Goal: Task Accomplishment & Management: Use online tool/utility

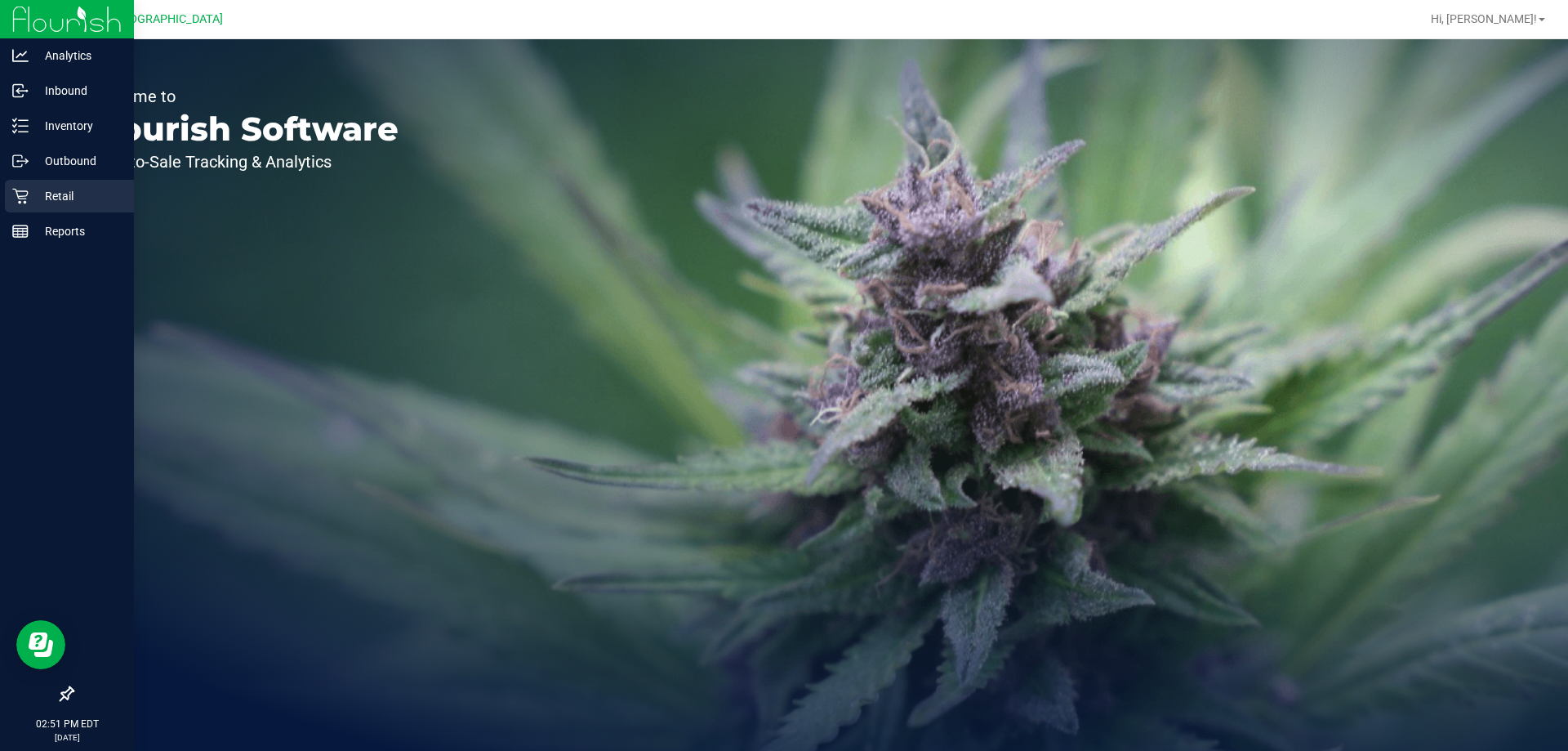
click at [26, 194] on icon at bounding box center [21, 196] width 16 height 16
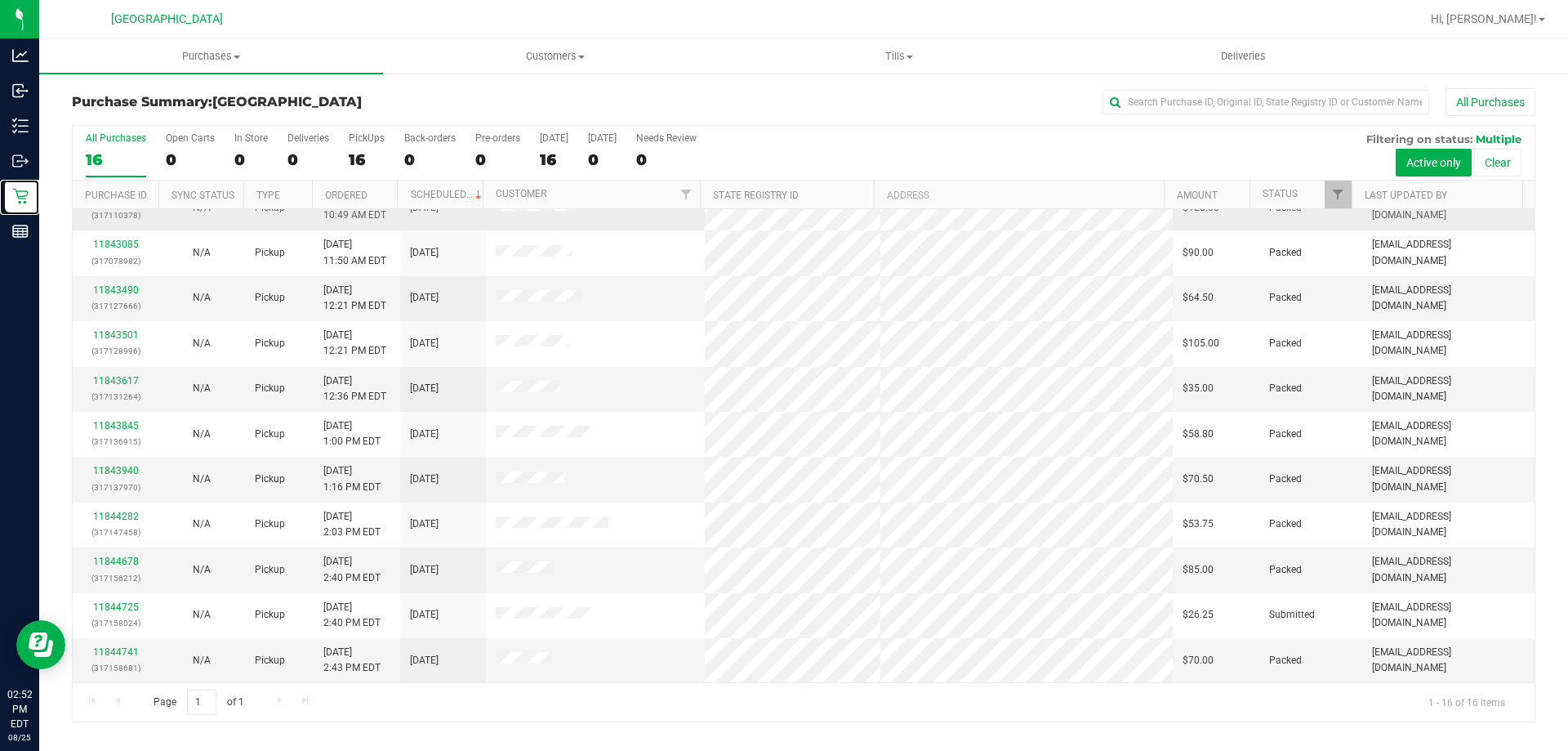
scroll to position [251, 0]
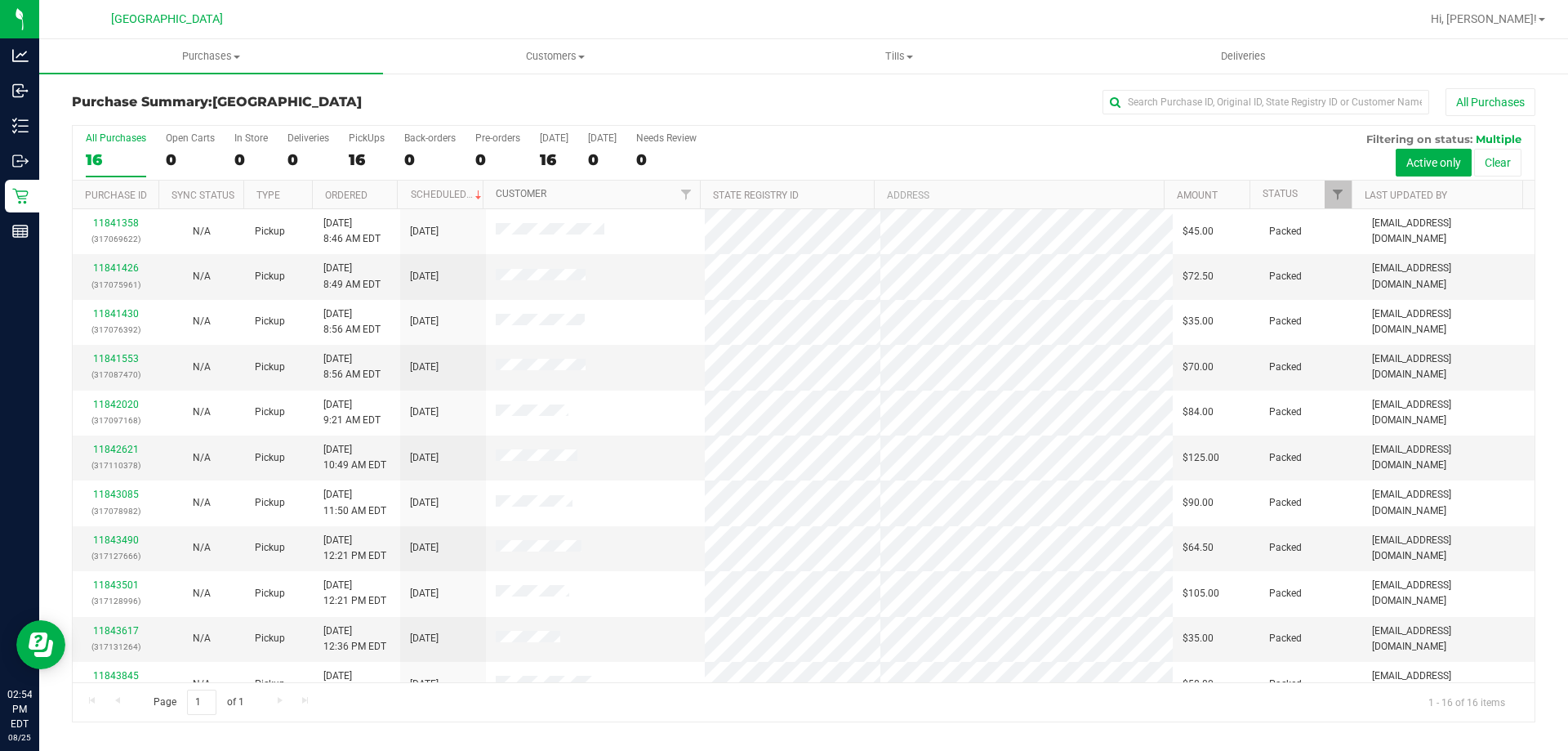
click at [529, 192] on link "Customer" at bounding box center [521, 194] width 51 height 12
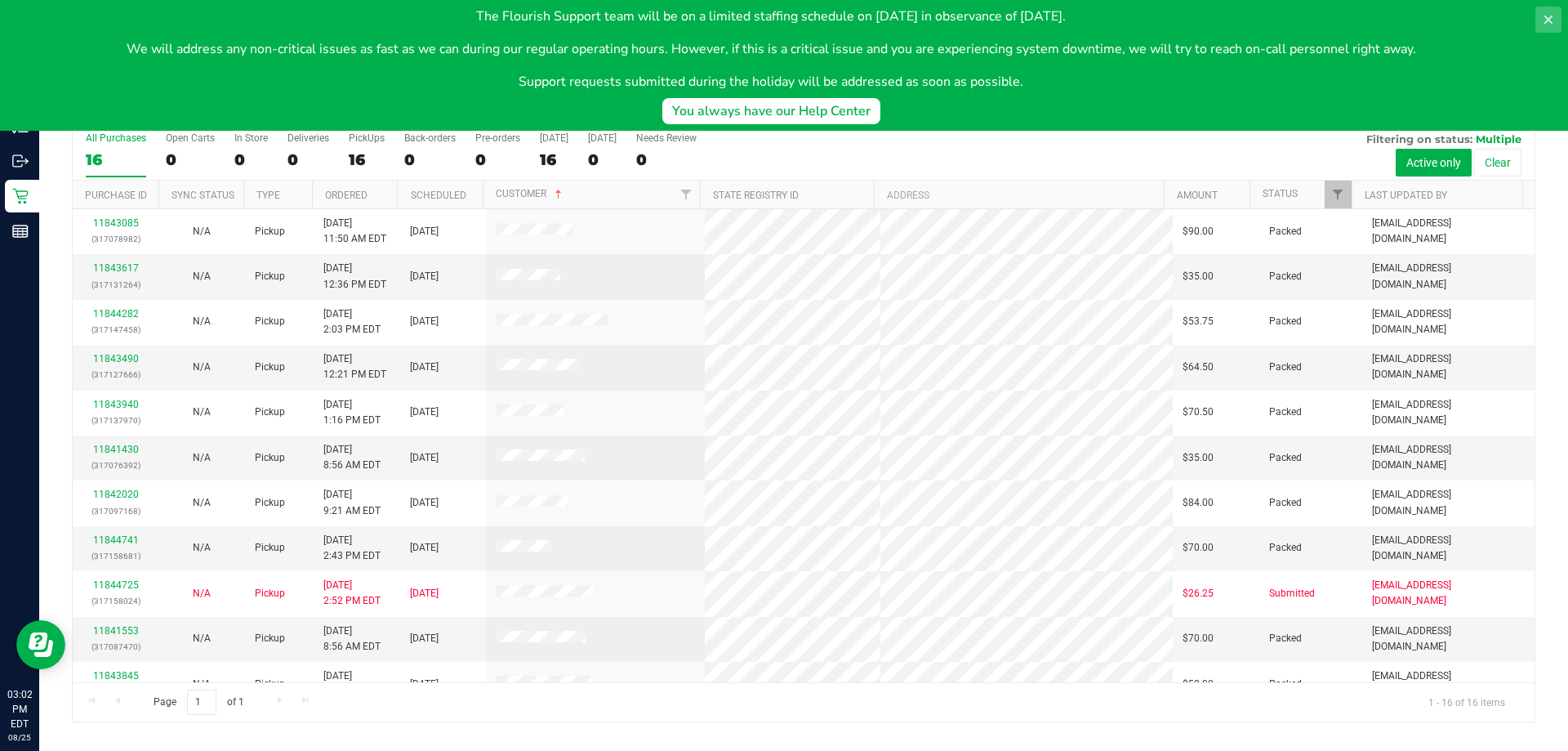
click at [1546, 19] on icon at bounding box center [1548, 20] width 13 height 13
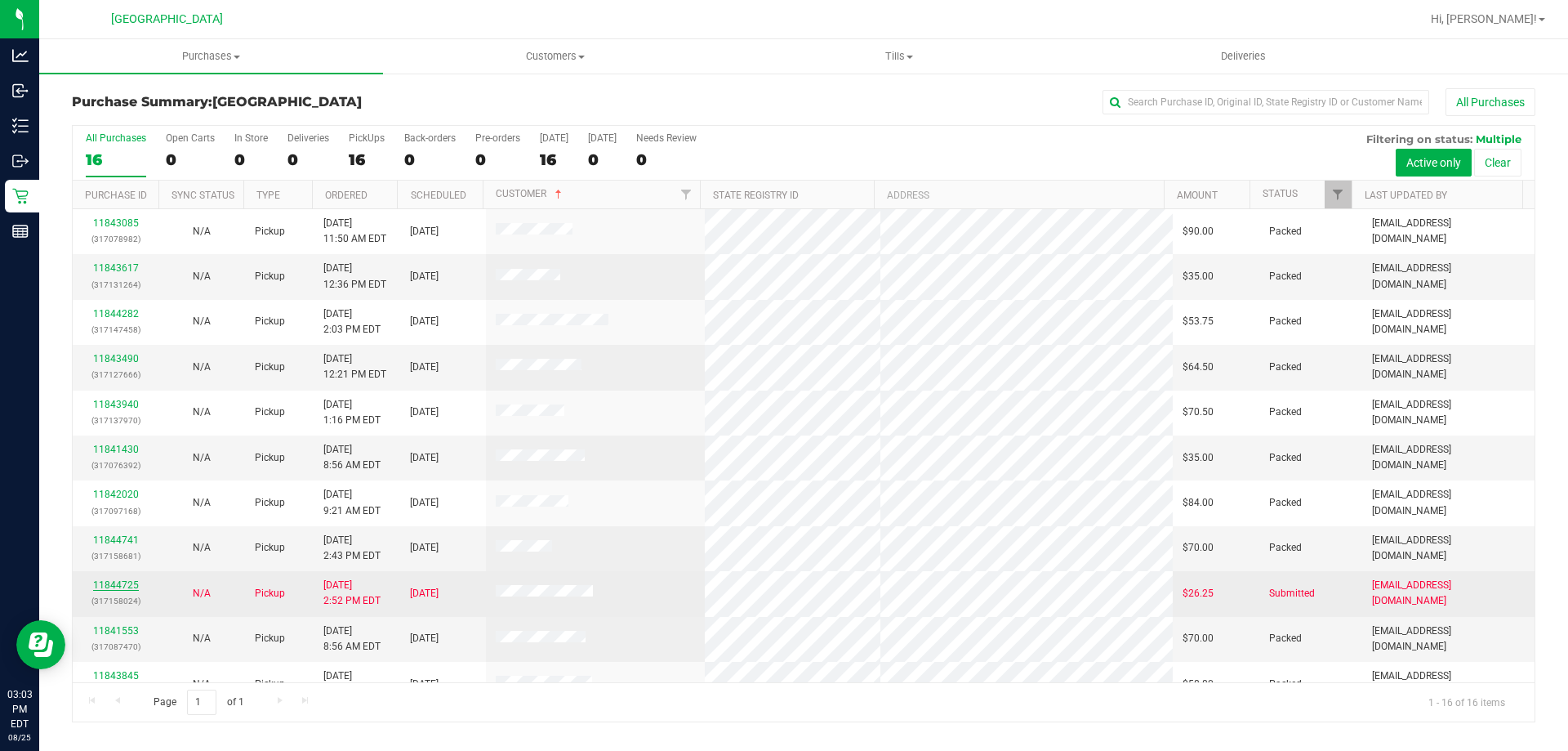
click at [113, 589] on link "11844725" at bounding box center [116, 584] width 46 height 12
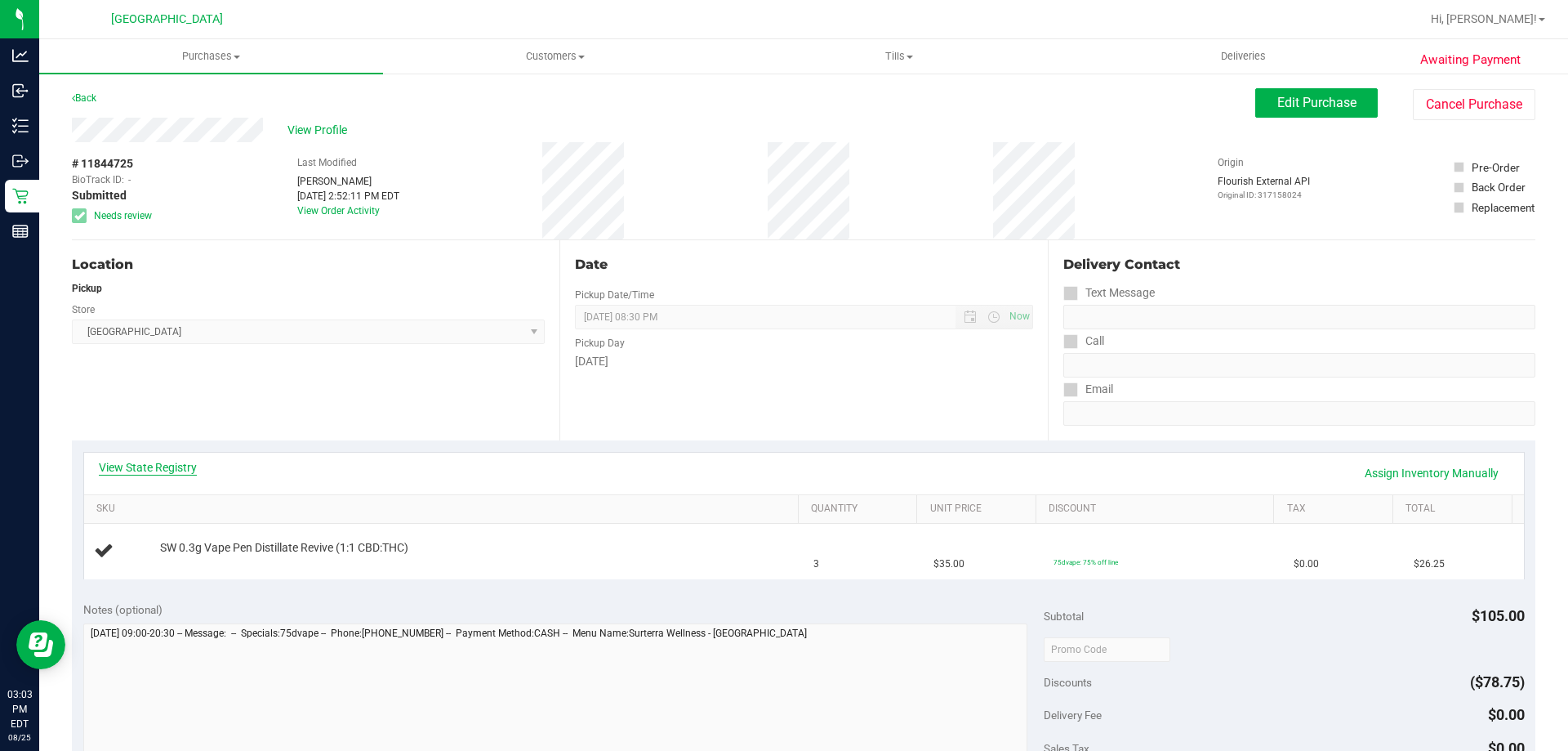
click at [176, 473] on link "View State Registry" at bounding box center [147, 467] width 98 height 16
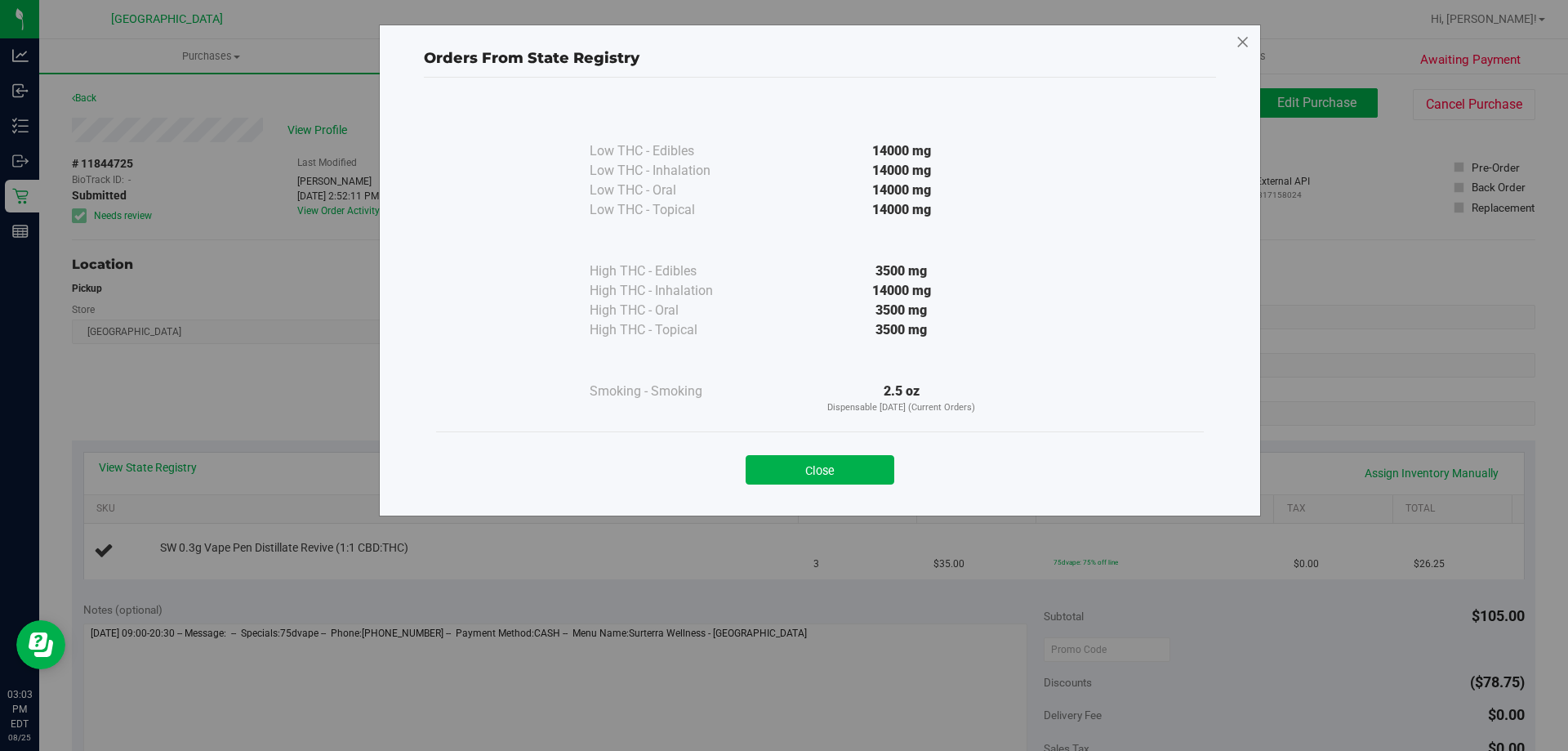
click at [1243, 38] on icon at bounding box center [1243, 42] width 14 height 26
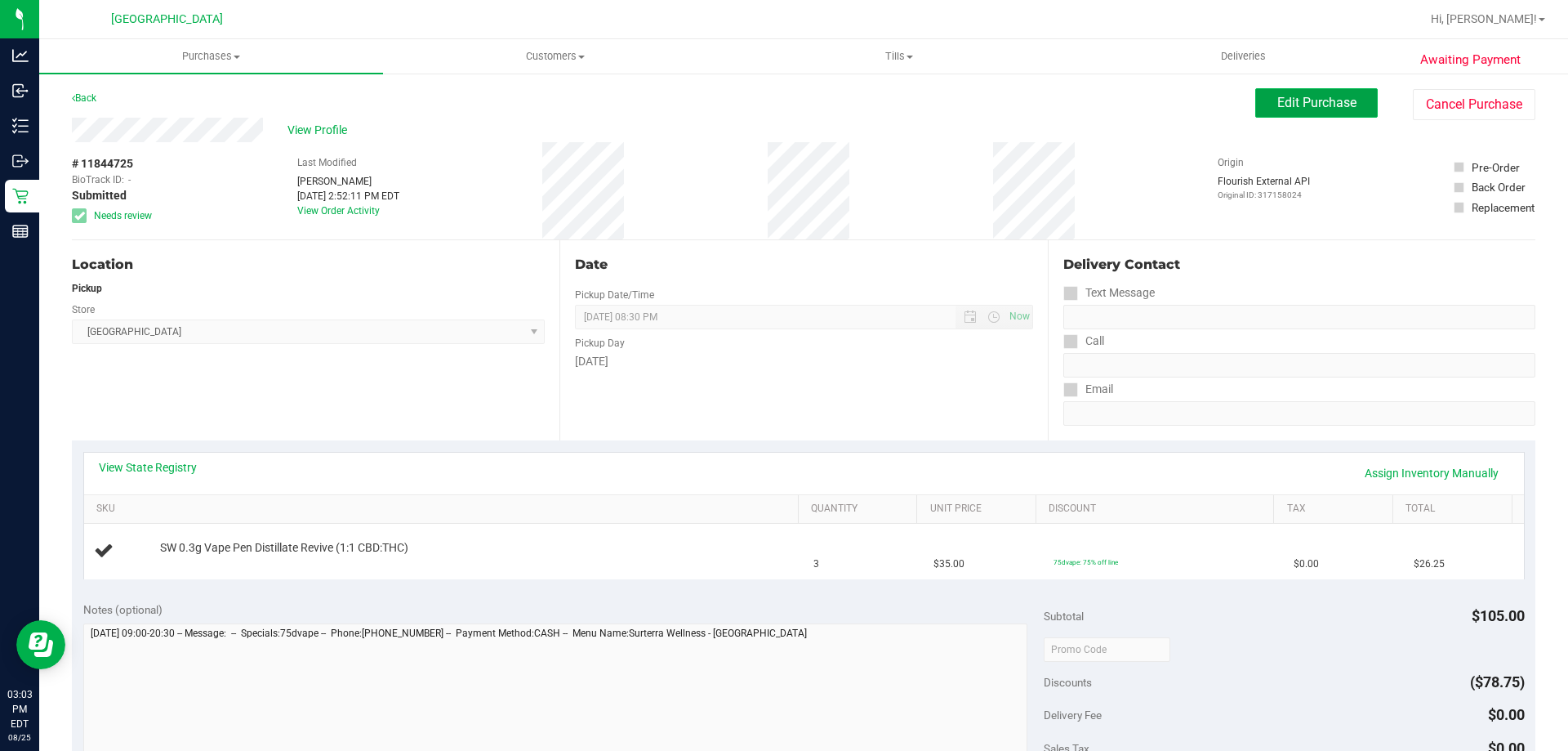
click at [1329, 108] on span "Edit Purchase" at bounding box center [1317, 102] width 79 height 15
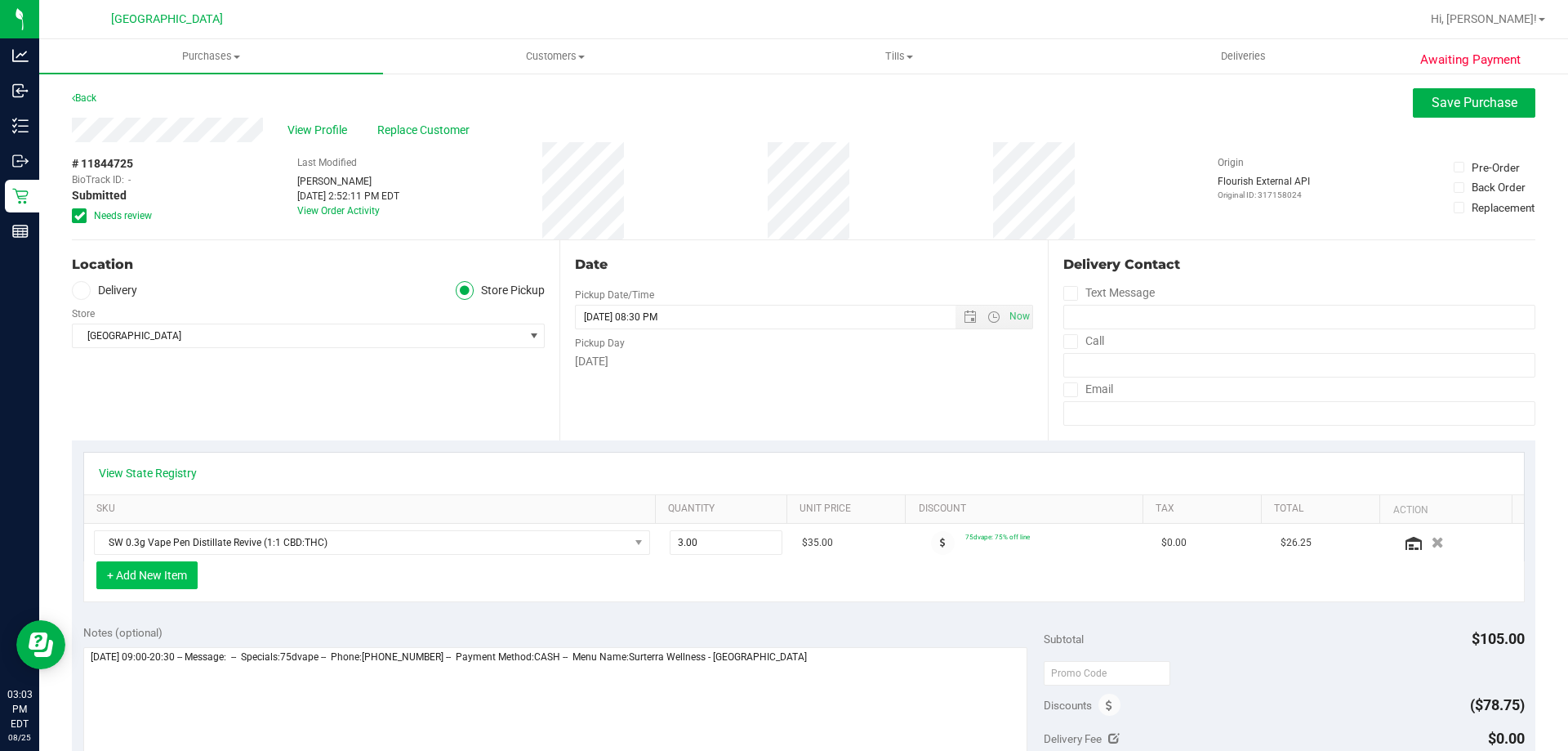
click at [168, 565] on button "+ Add New Item" at bounding box center [147, 574] width 101 height 28
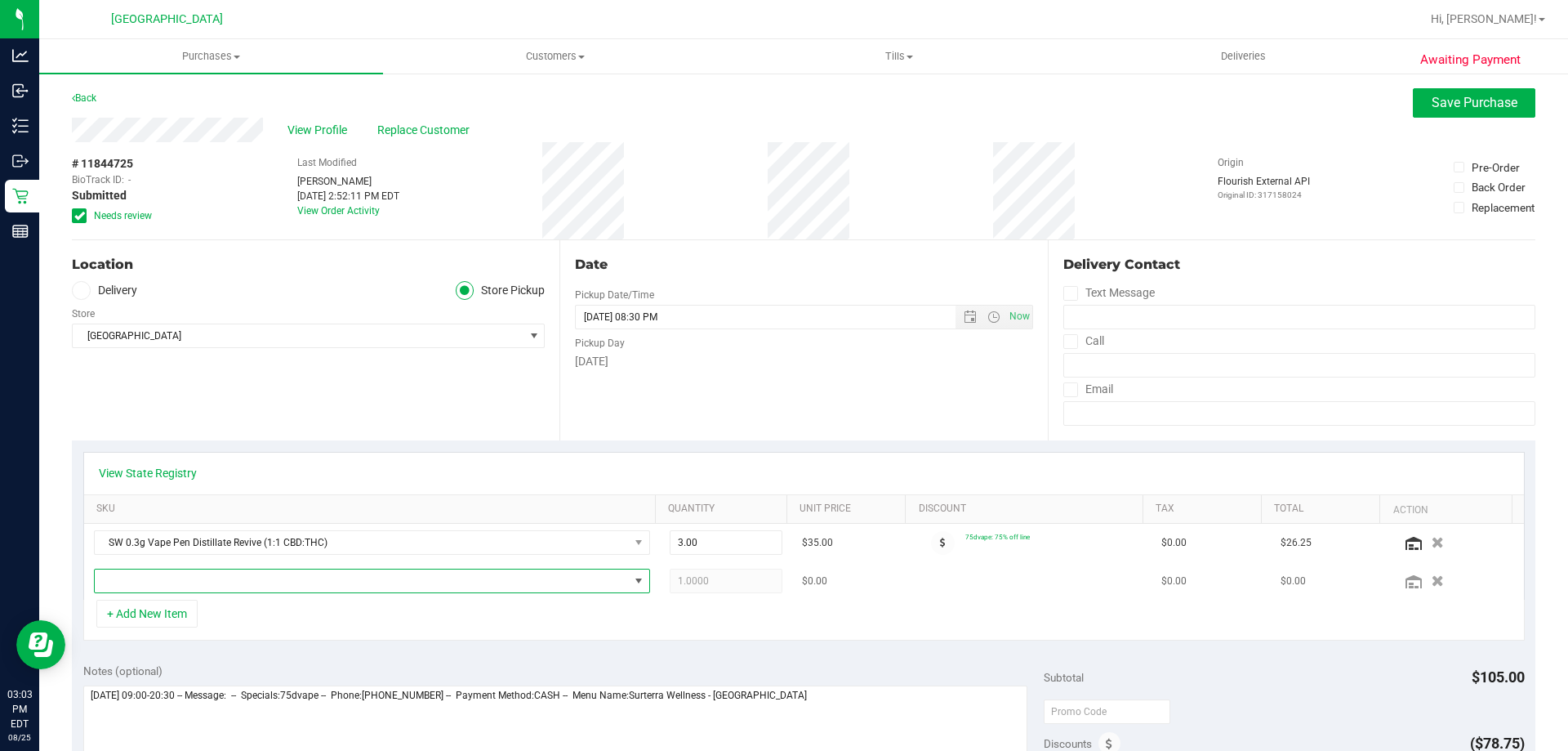
click at [170, 587] on span "NO DATA FOUND" at bounding box center [362, 581] width 534 height 23
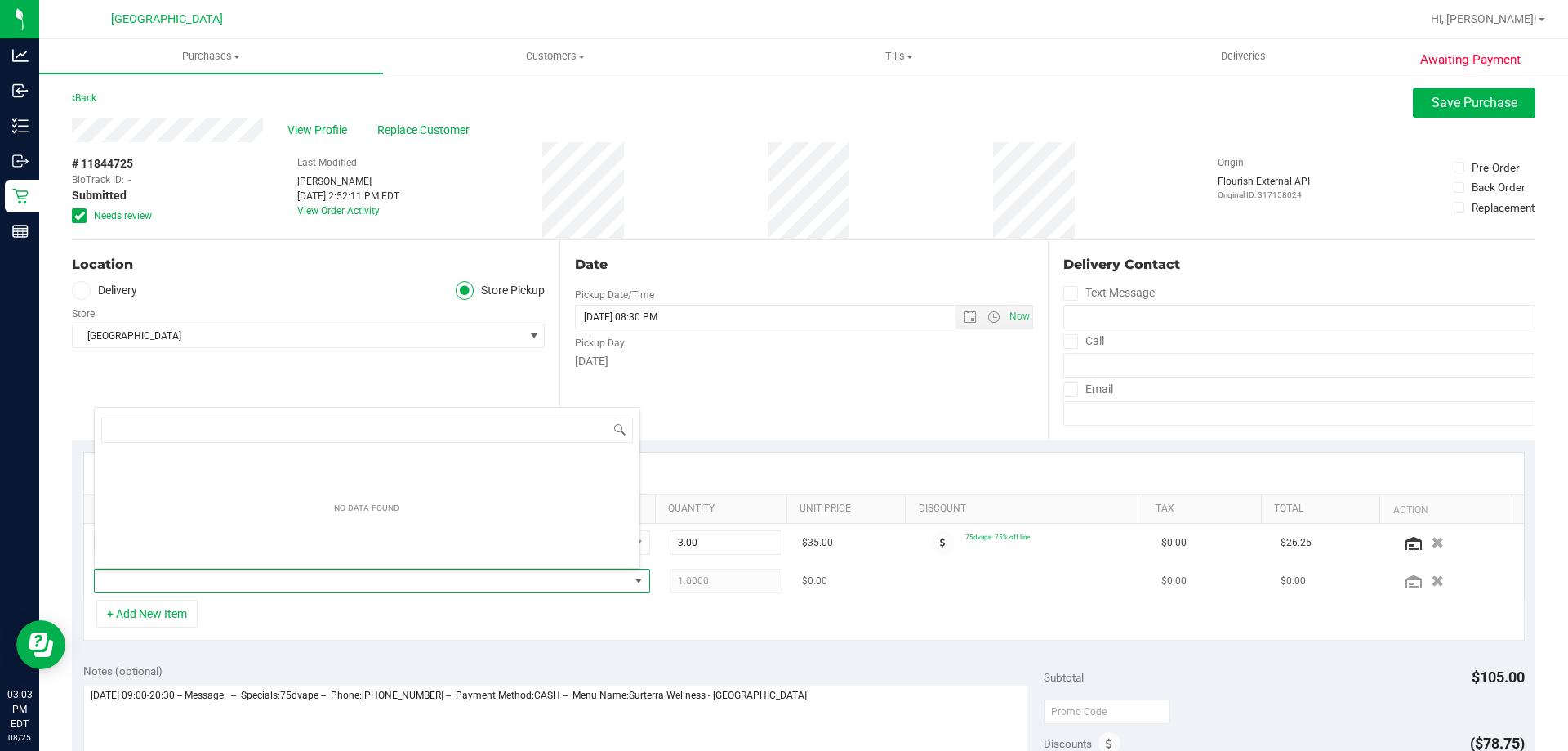
scroll to position [24, 541]
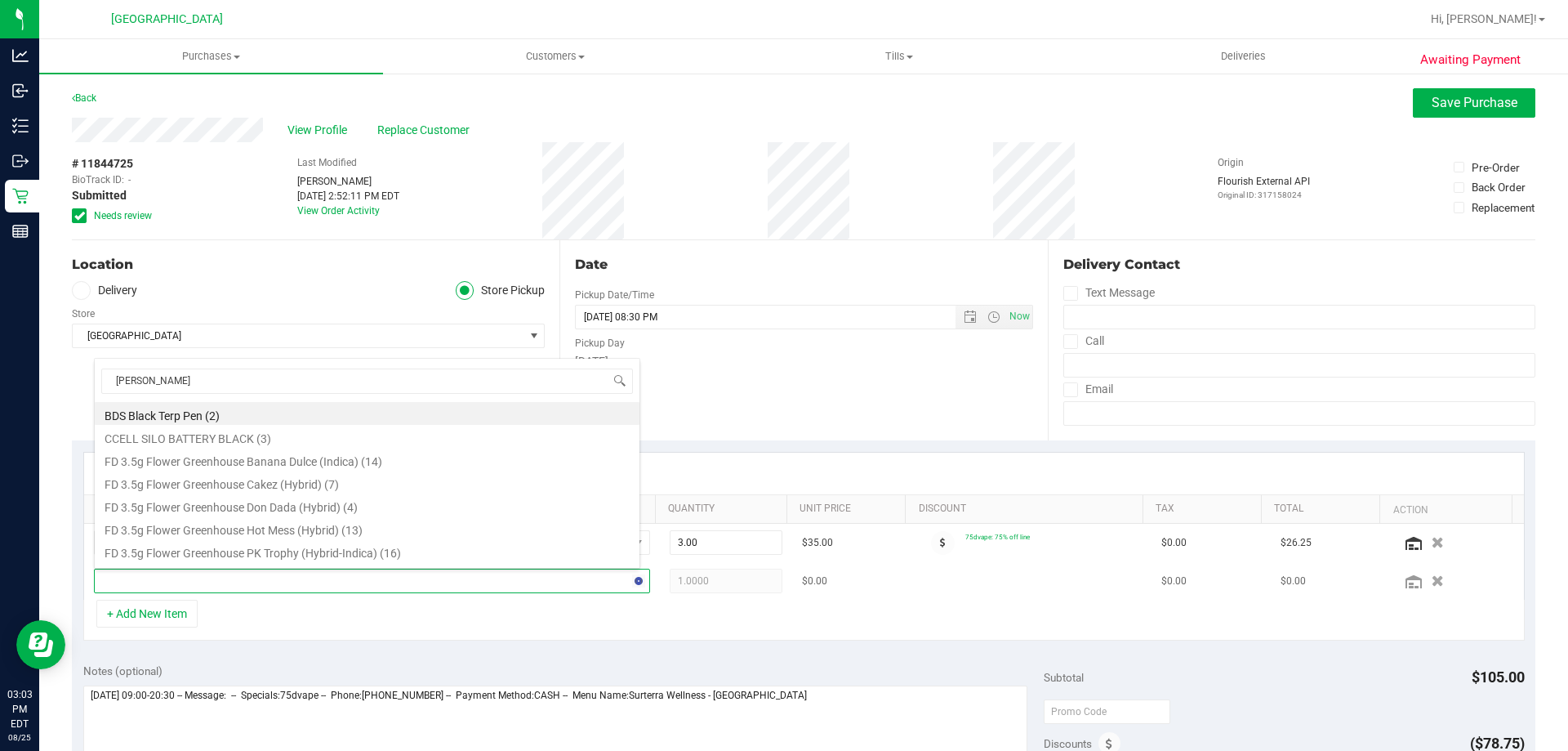
type input "yuzu"
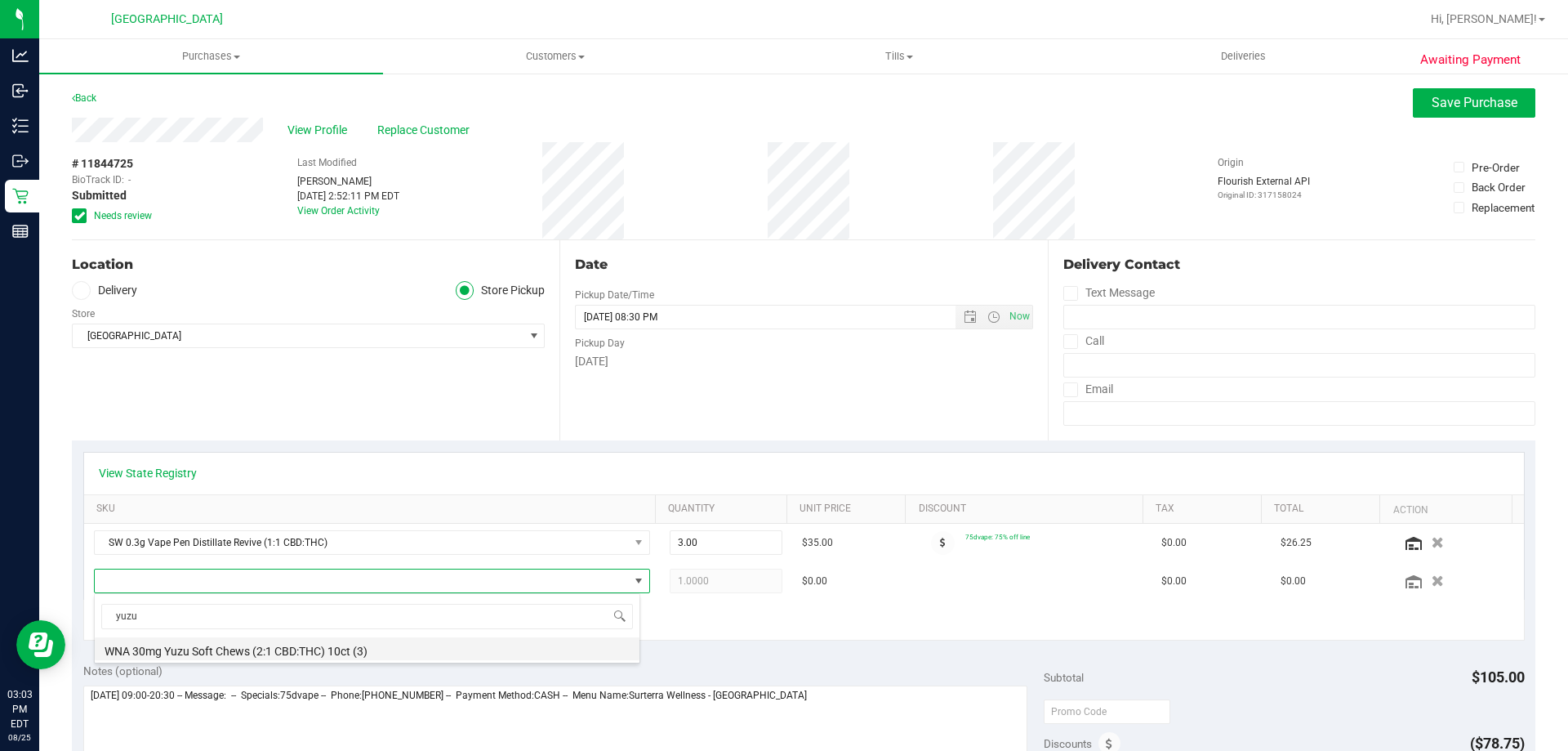
click at [360, 652] on li "WNA 30mg Yuzu Soft Chews (2:1 CBD:THC) 10ct (3)" at bounding box center [367, 649] width 545 height 23
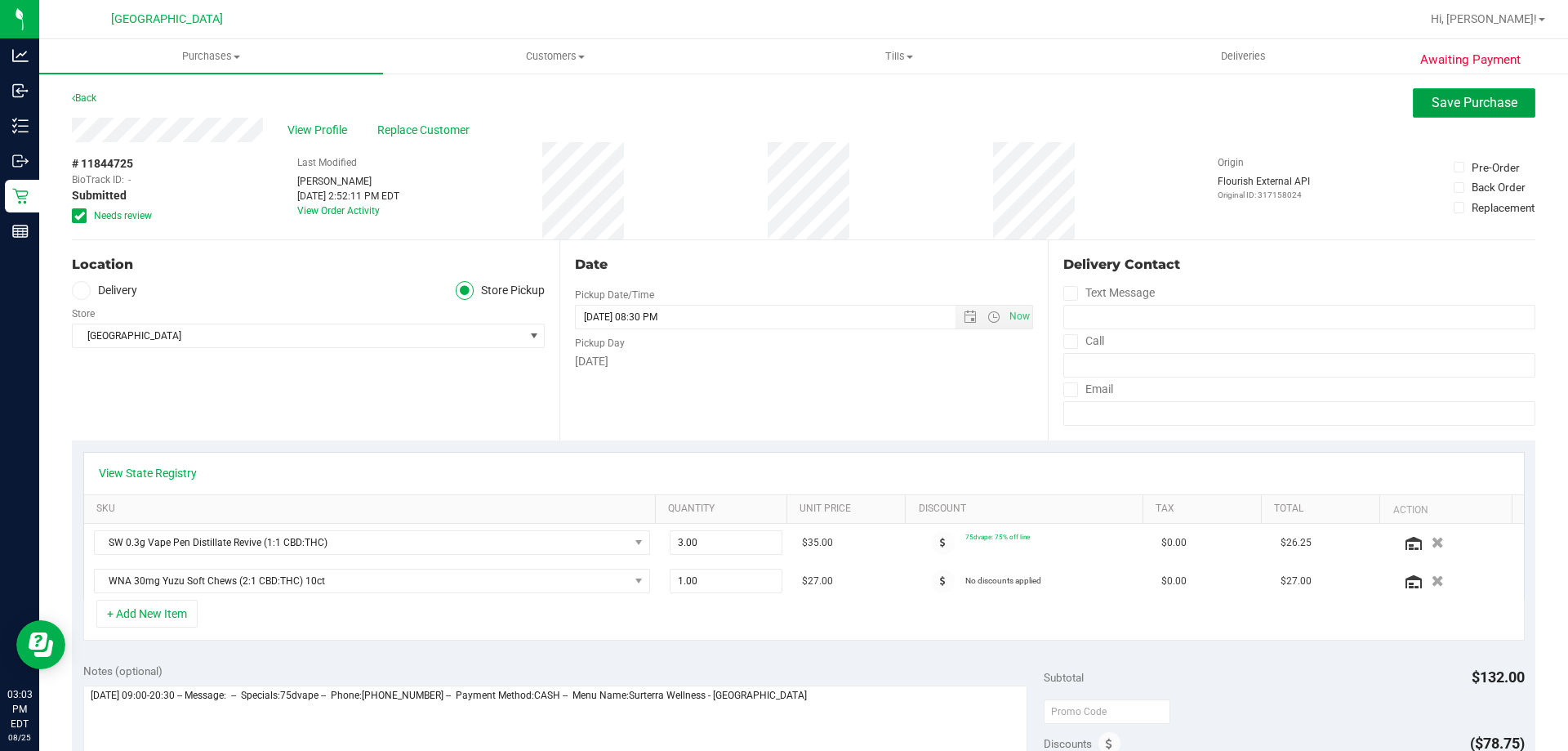
click at [1439, 96] on span "Save Purchase" at bounding box center [1475, 102] width 86 height 15
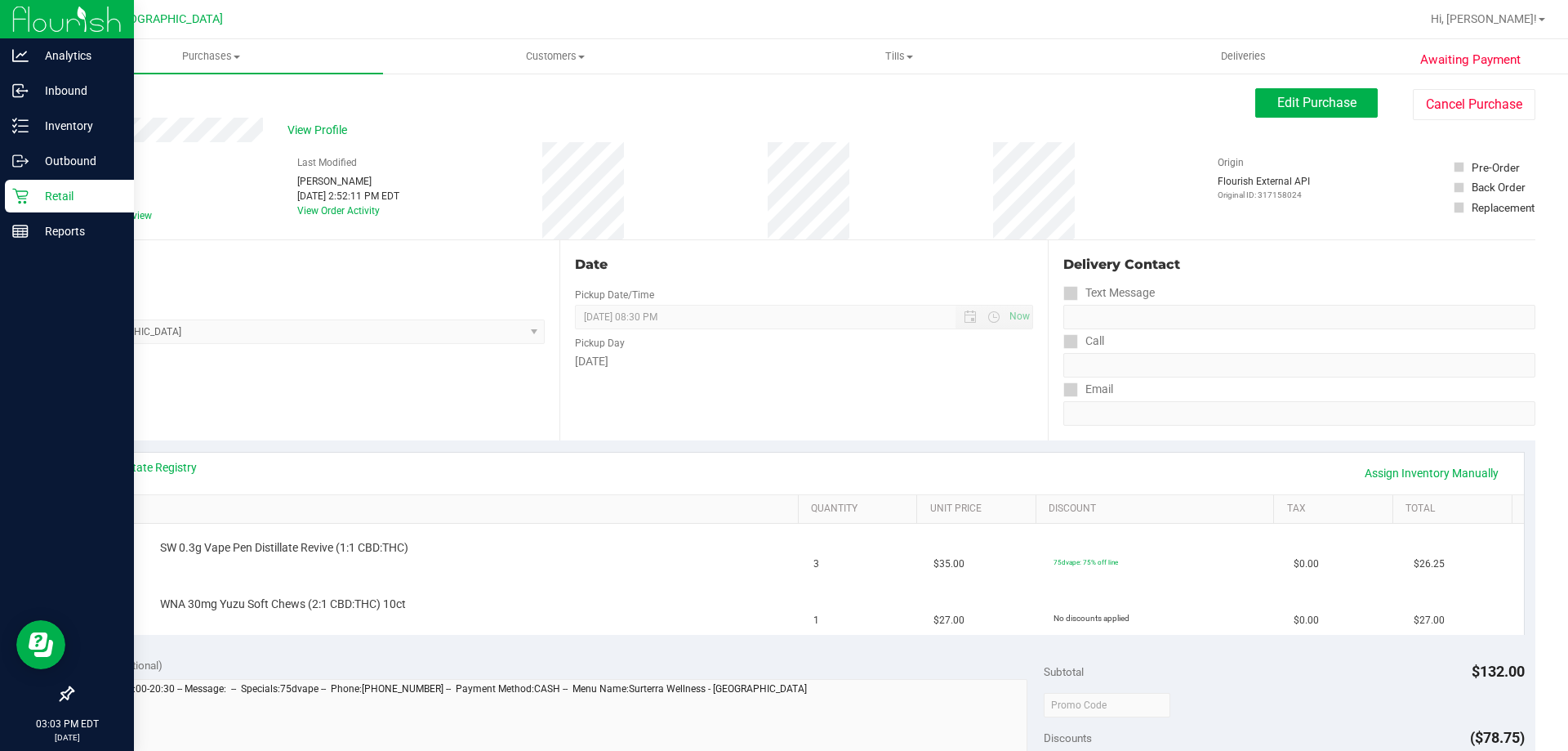
click at [40, 194] on p "Retail" at bounding box center [77, 196] width 98 height 20
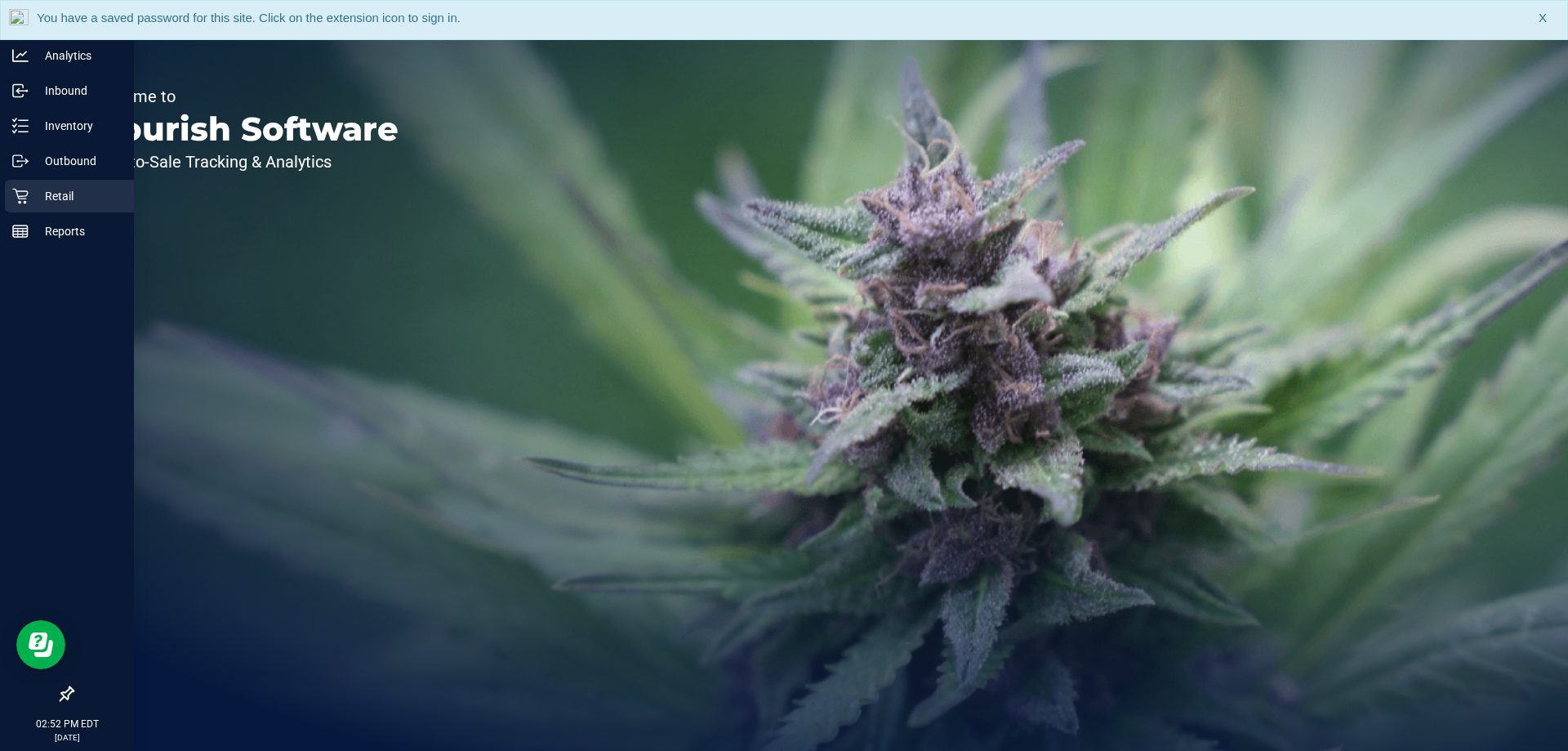
click at [47, 197] on p "Retail" at bounding box center [77, 196] width 98 height 20
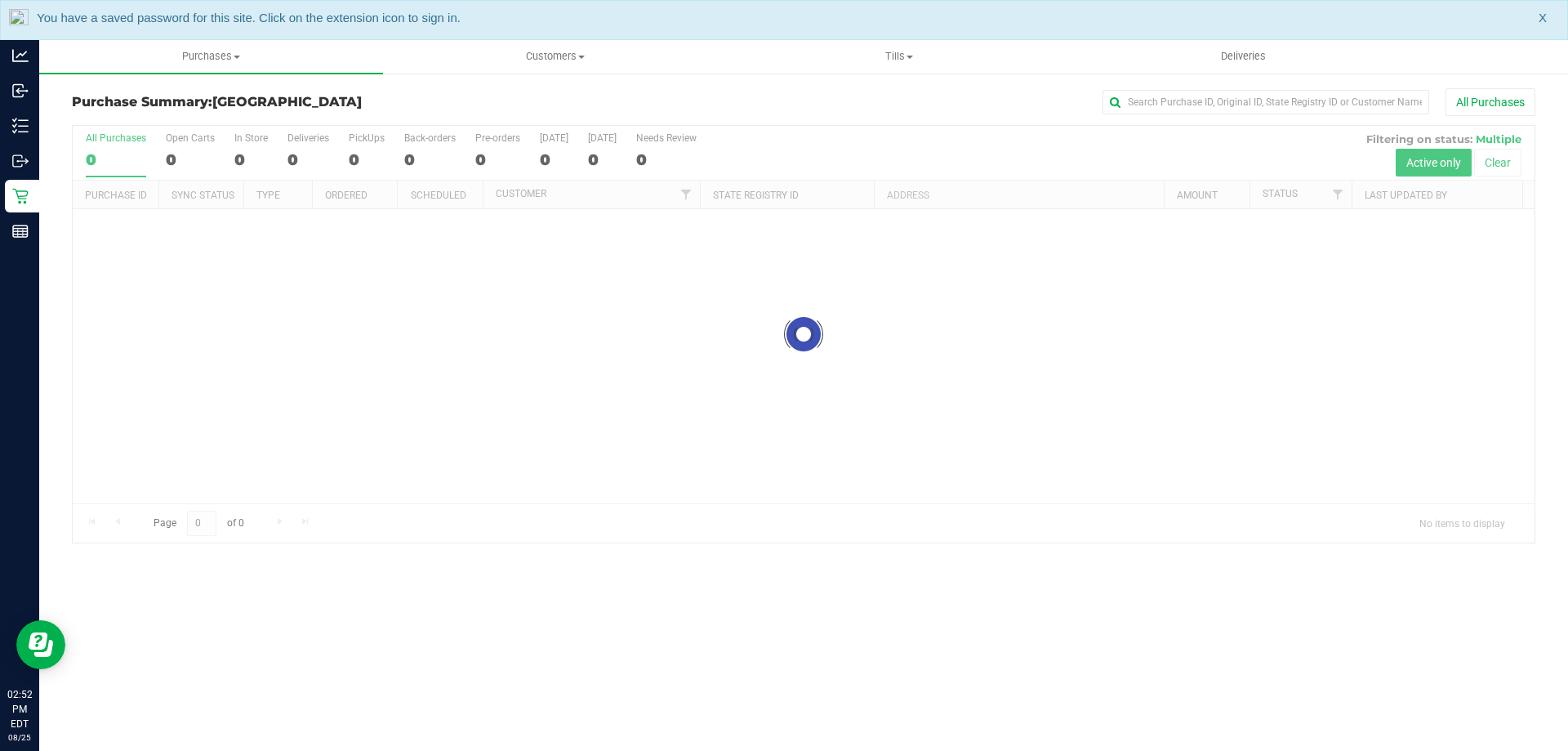
click at [1546, 13] on span "X" at bounding box center [1542, 18] width 8 height 19
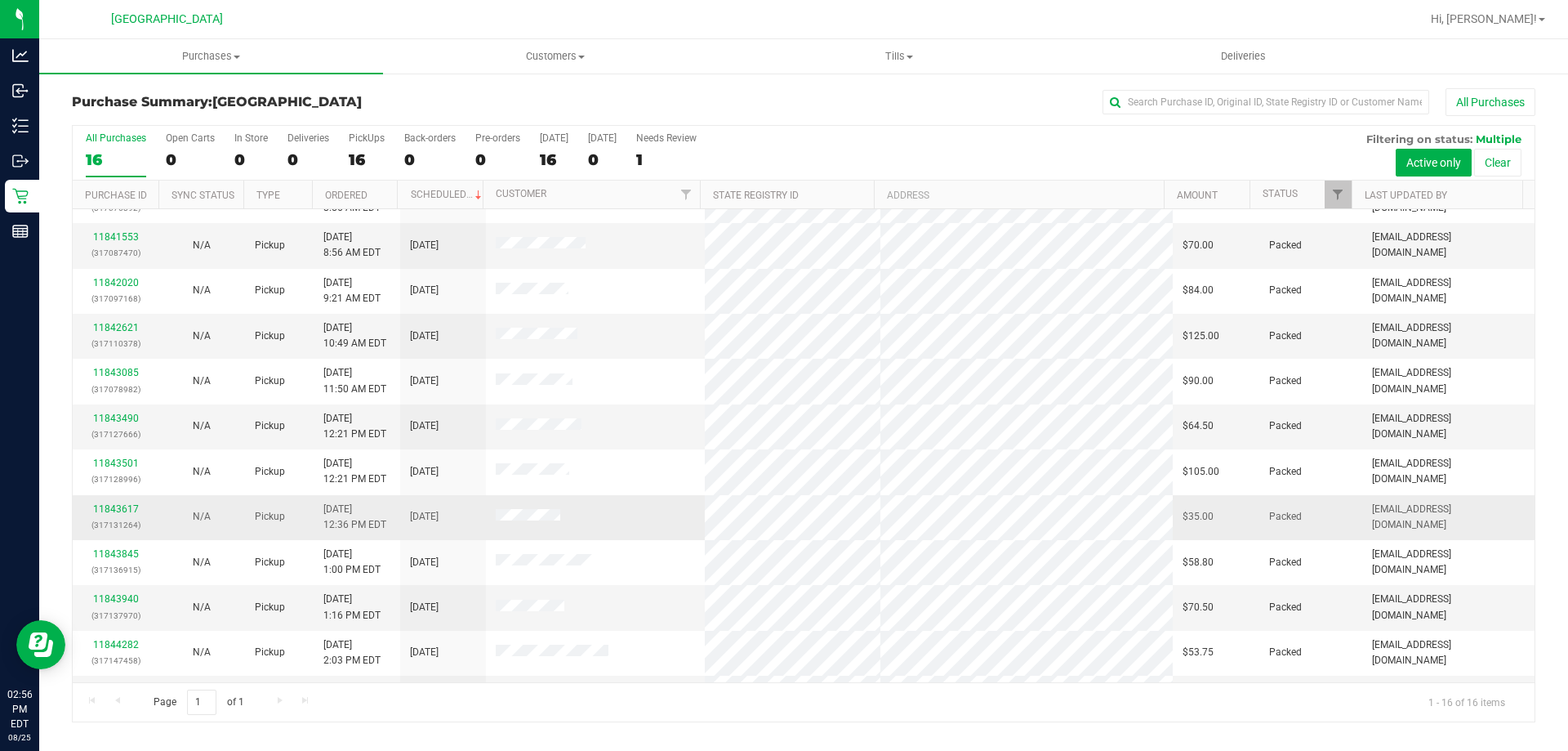
scroll to position [251, 0]
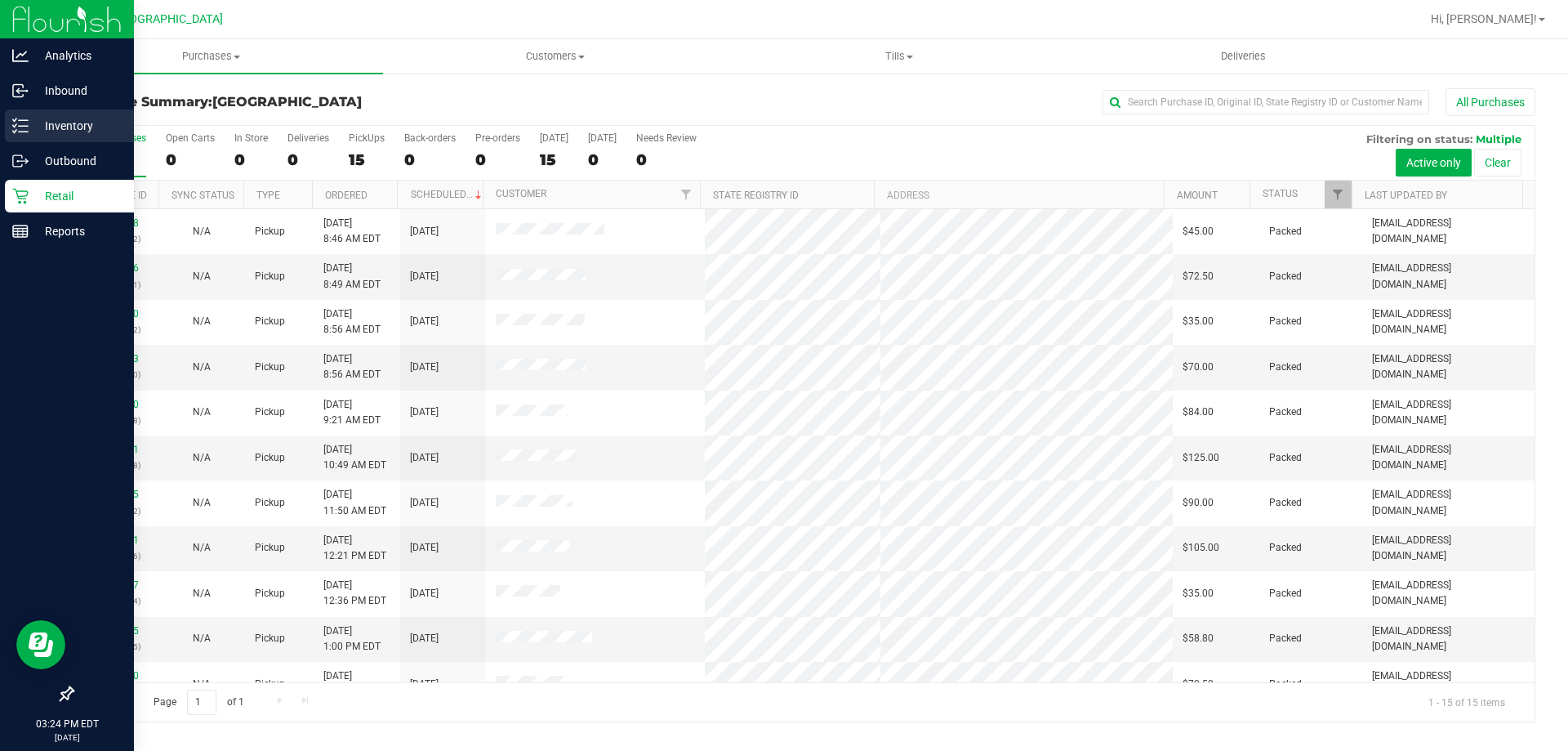
click at [69, 120] on p "Inventory" at bounding box center [77, 125] width 98 height 20
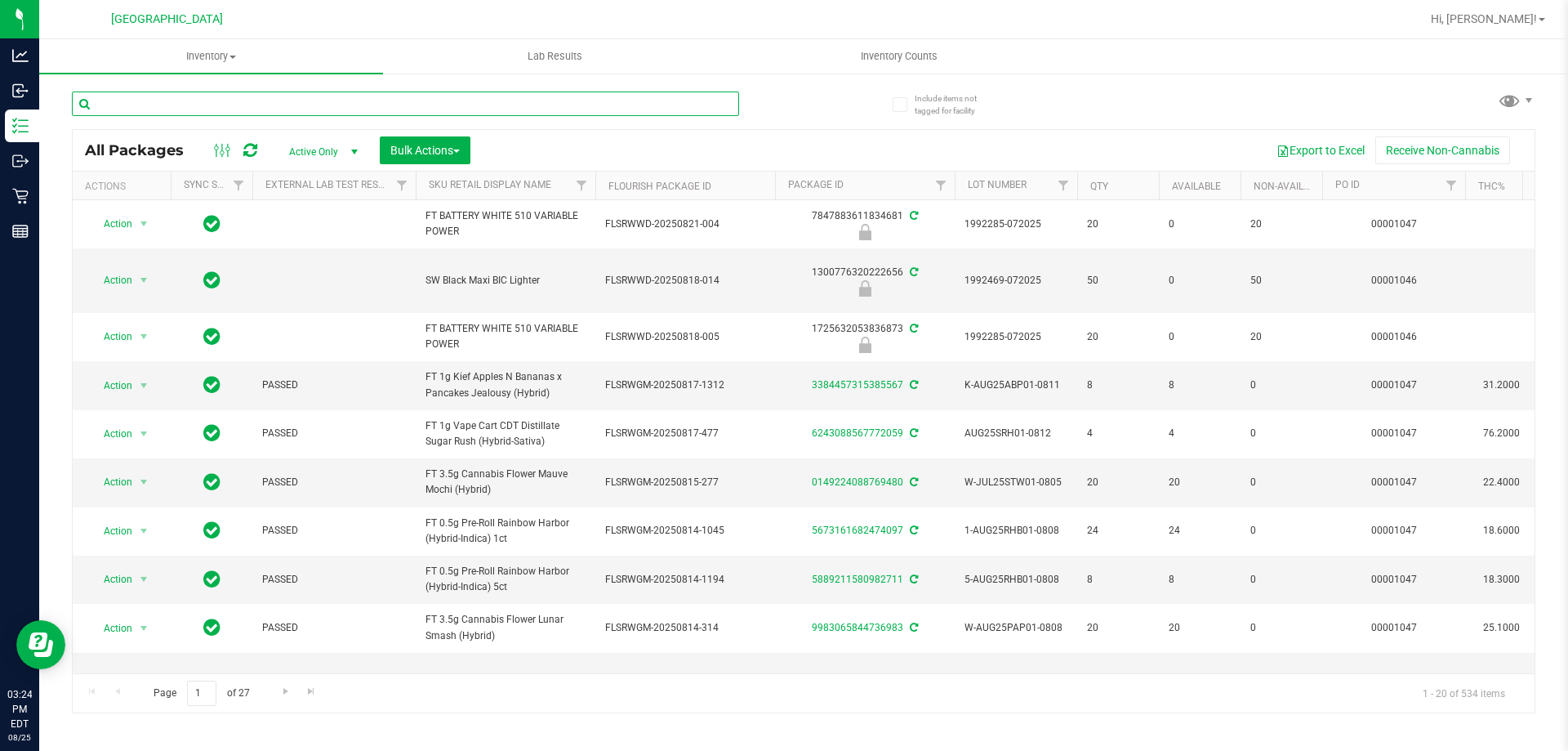
click at [171, 108] on input "text" at bounding box center [405, 103] width 668 height 24
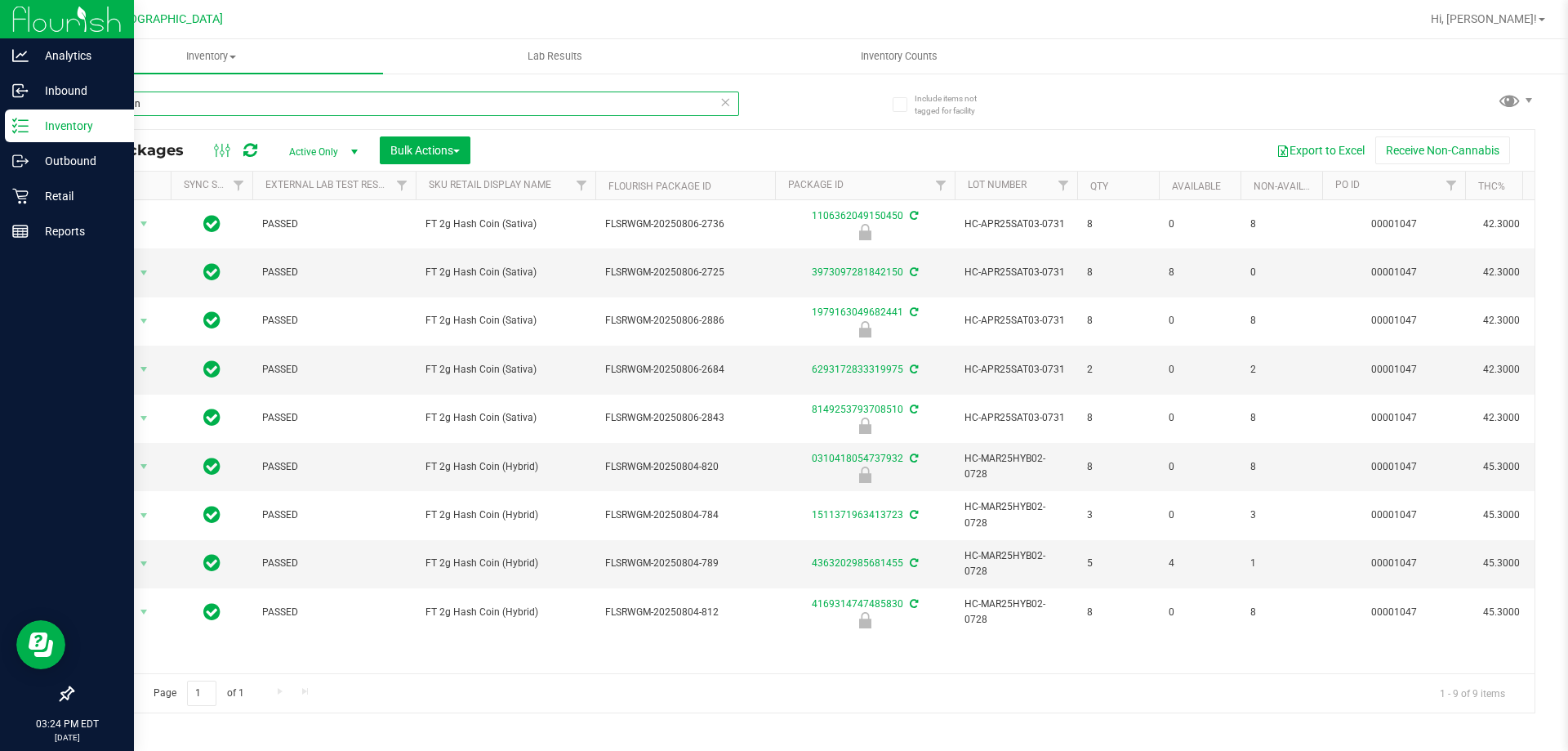
type input "hash coin"
click at [73, 187] on p "Retail" at bounding box center [77, 196] width 98 height 20
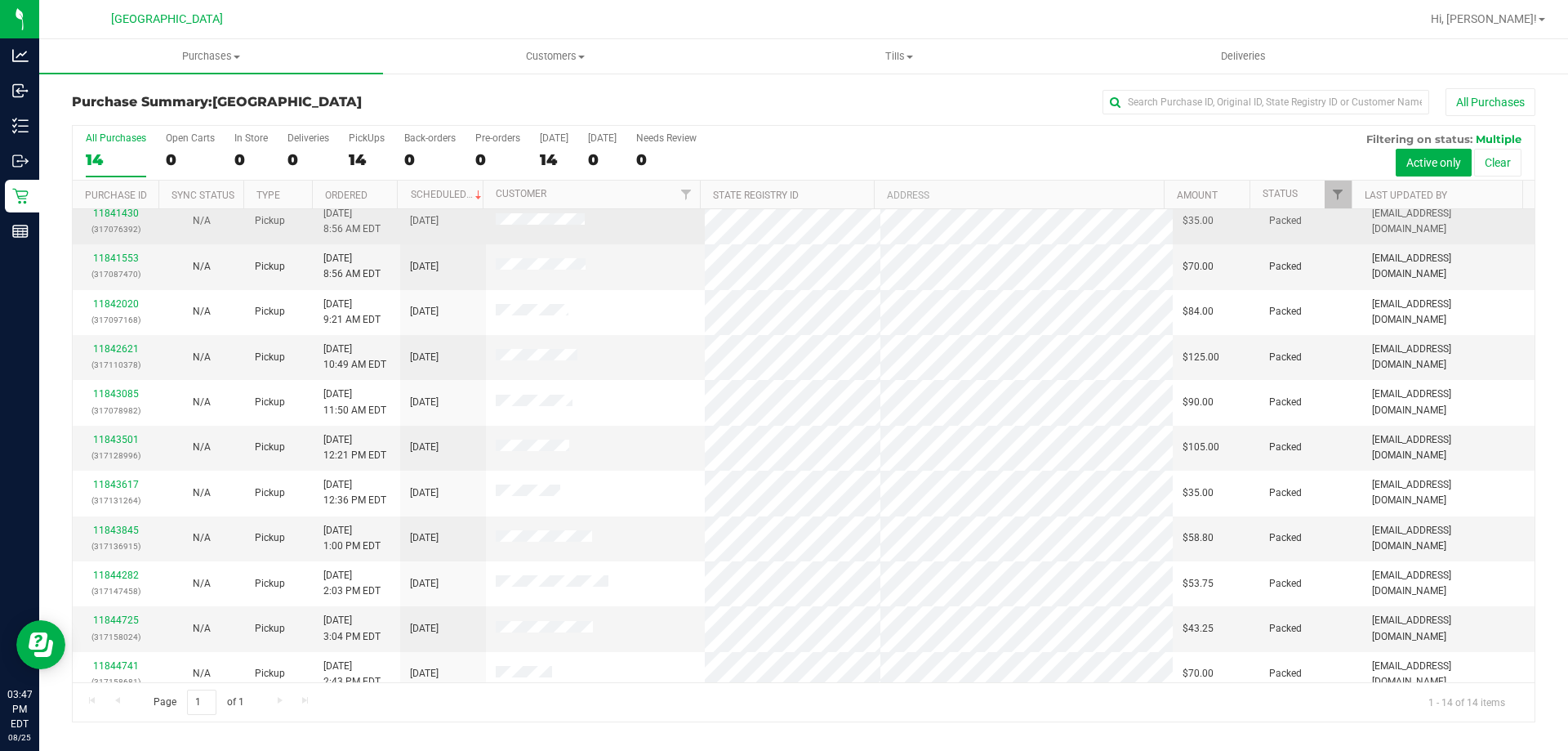
scroll to position [160, 0]
